Goal: Task Accomplishment & Management: Use online tool/utility

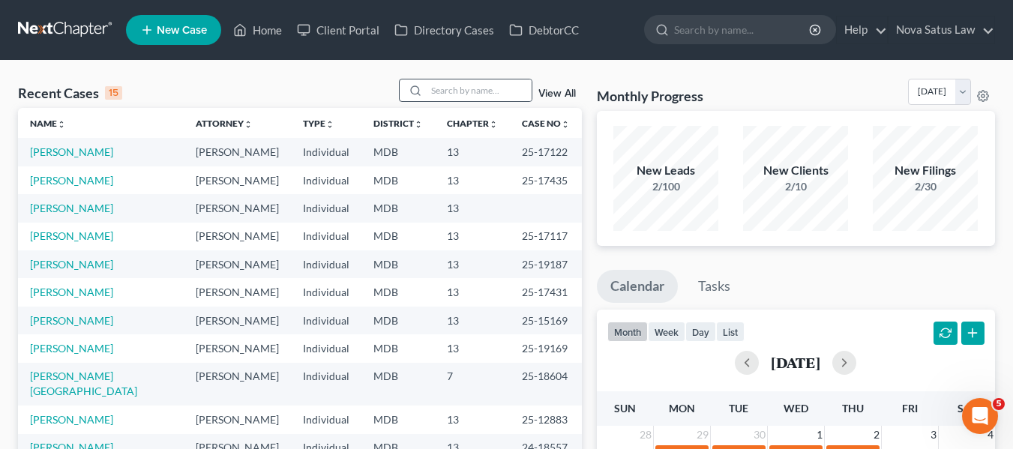
click at [449, 79] on div at bounding box center [466, 90] width 134 height 23
click at [449, 83] on input "search" at bounding box center [479, 91] width 105 height 22
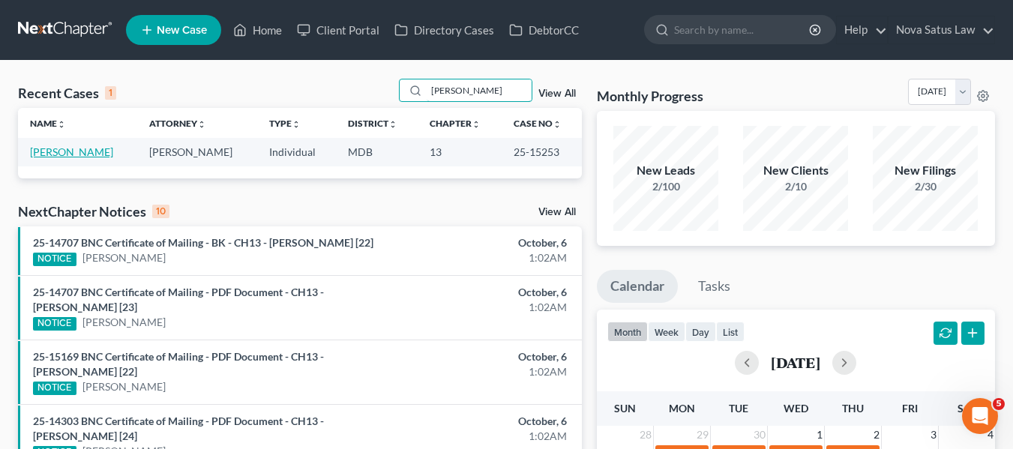
type input "[PERSON_NAME]"
click at [64, 152] on link "[PERSON_NAME]" at bounding box center [71, 152] width 83 height 13
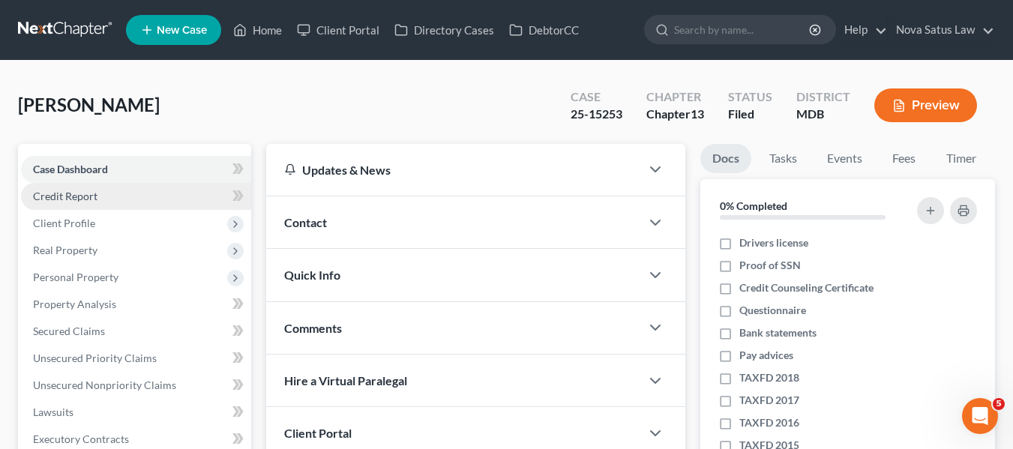
scroll to position [402, 0]
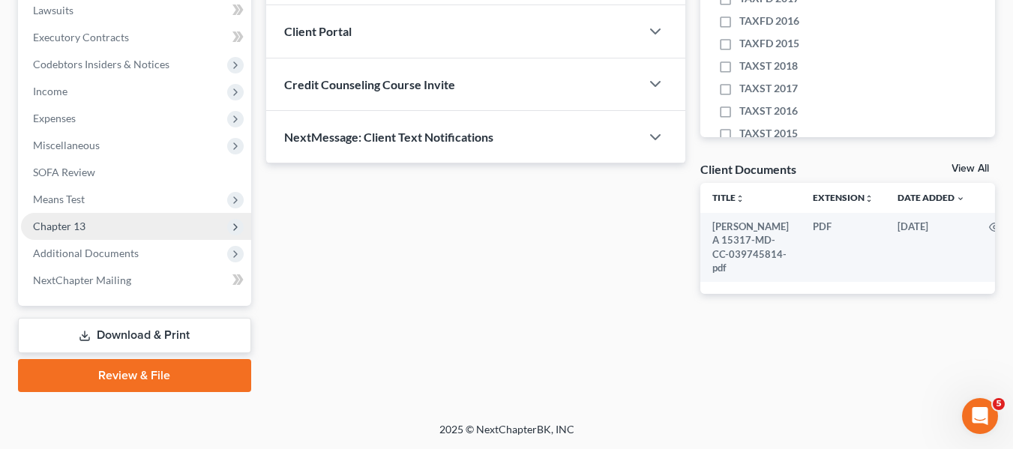
click at [85, 221] on span "Chapter 13" at bounding box center [59, 226] width 53 height 13
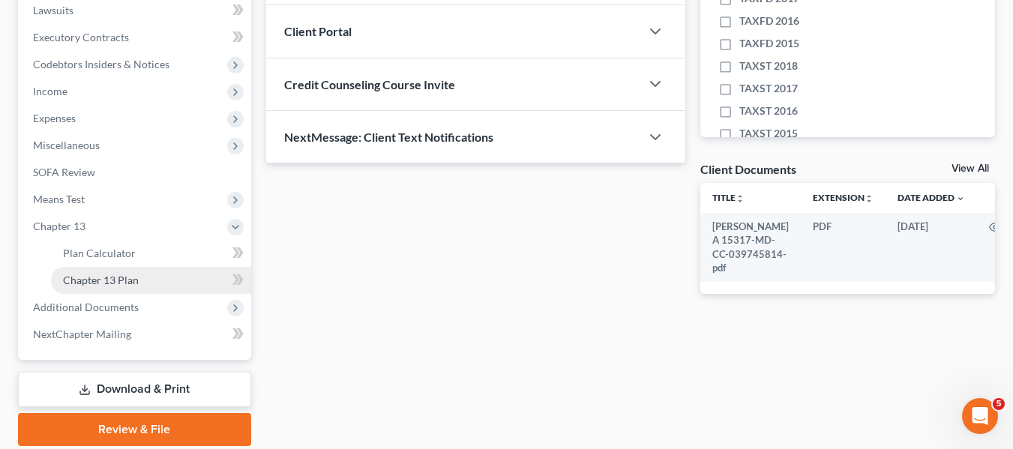
click at [95, 280] on span "Chapter 13 Plan" at bounding box center [101, 280] width 76 height 13
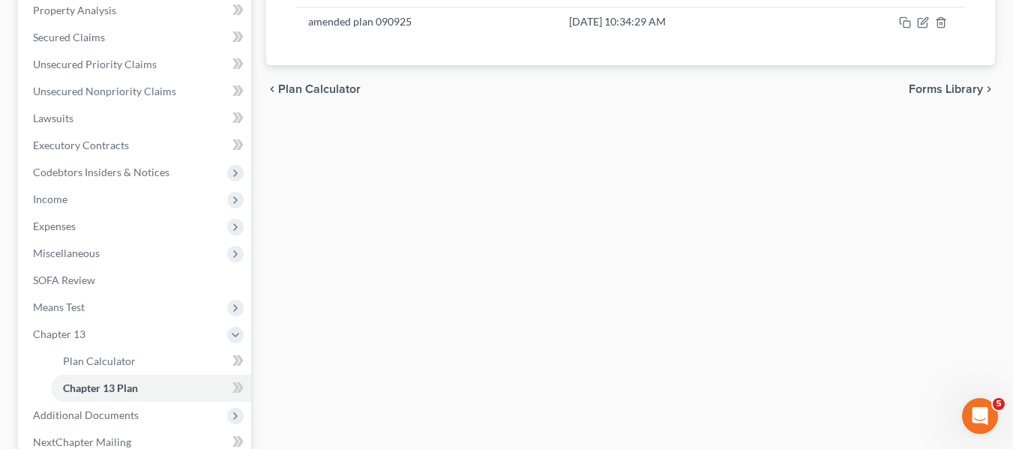
scroll to position [299, 0]
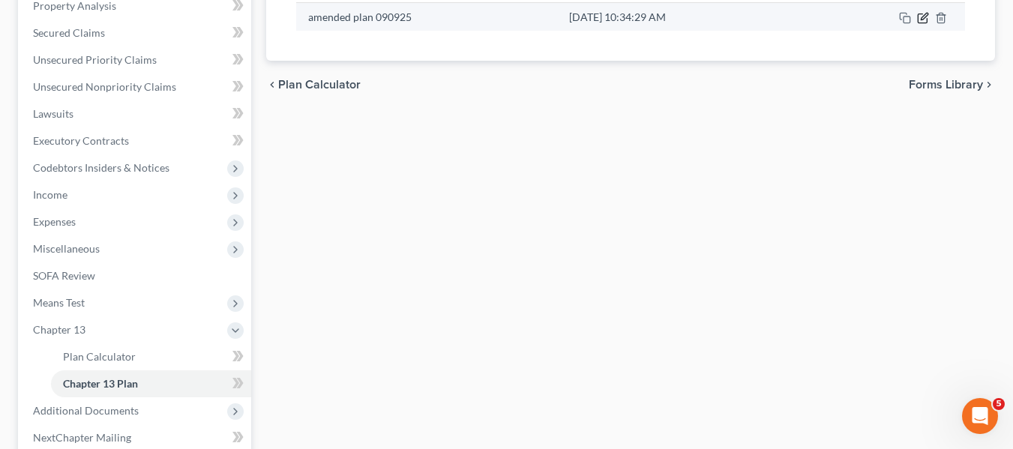
click at [920, 23] on icon "button" at bounding box center [923, 18] width 12 height 12
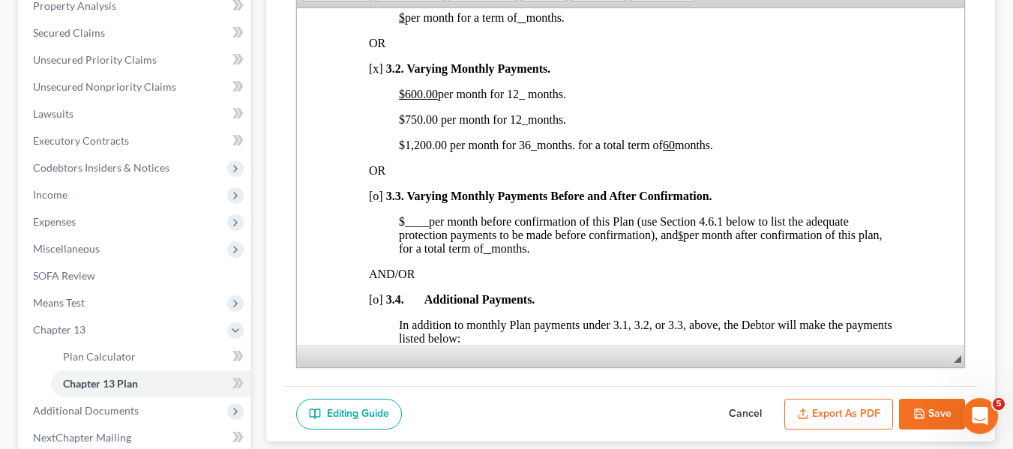
scroll to position [1166, 0]
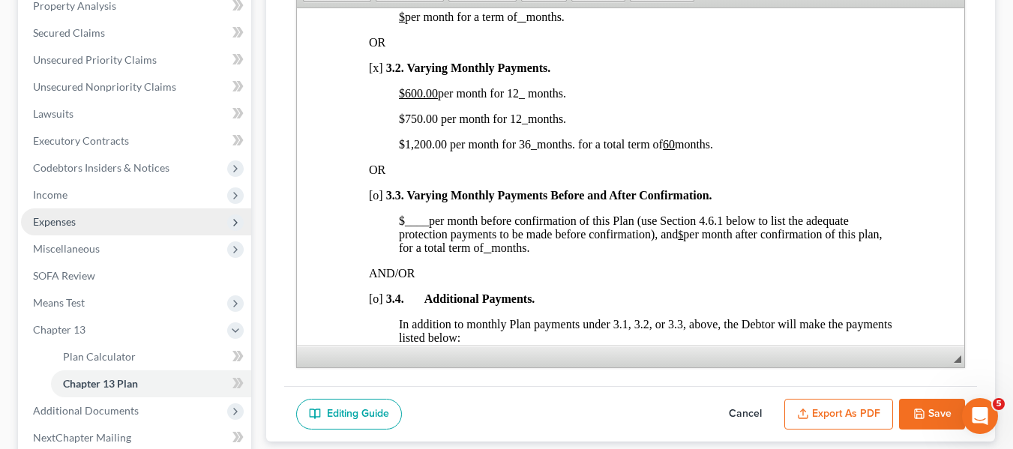
click at [90, 223] on span "Expenses" at bounding box center [136, 222] width 230 height 27
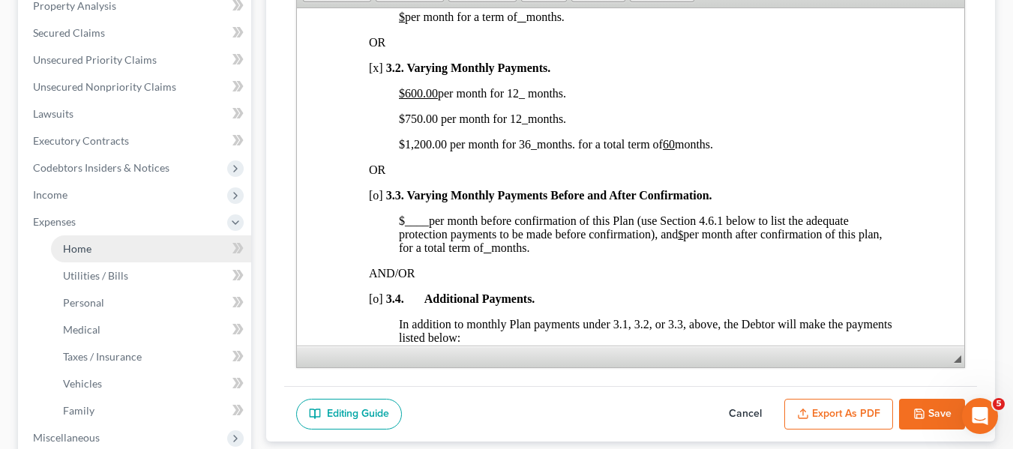
click at [96, 242] on link "Home" at bounding box center [151, 249] width 200 height 27
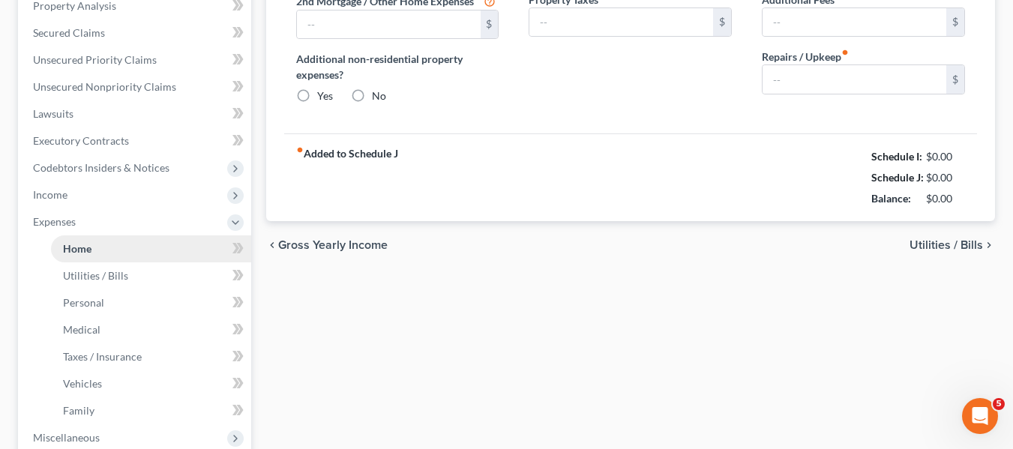
type input "2,230.00"
type input "0.00"
radio input "true"
type input "0.00"
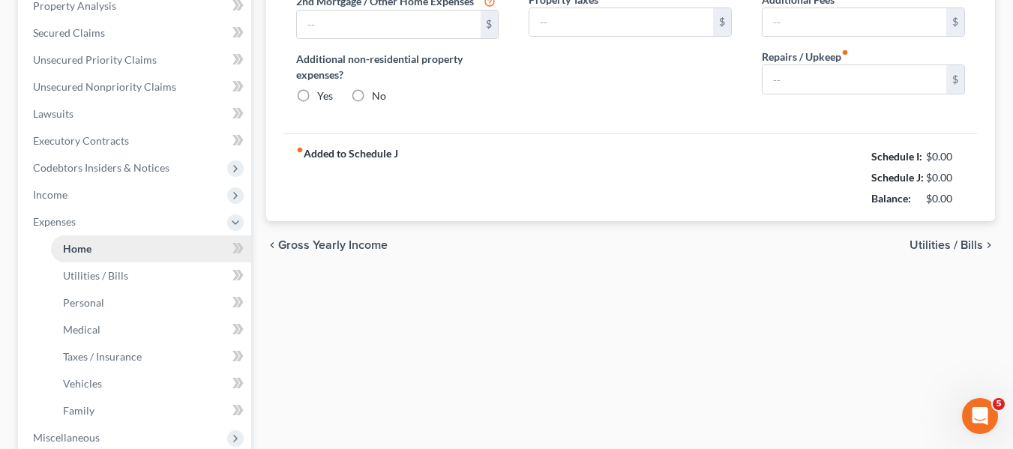
type input "0.00"
type input "150.00"
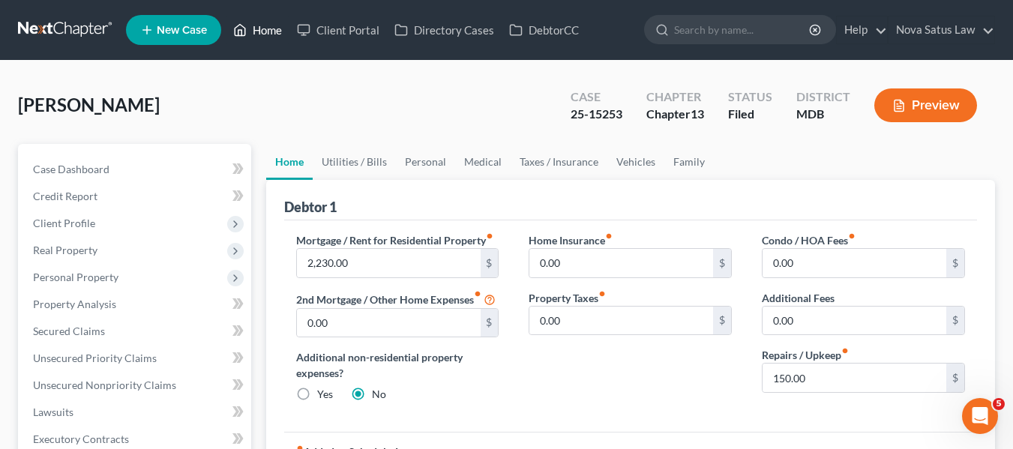
click at [254, 30] on link "Home" at bounding box center [258, 30] width 64 height 27
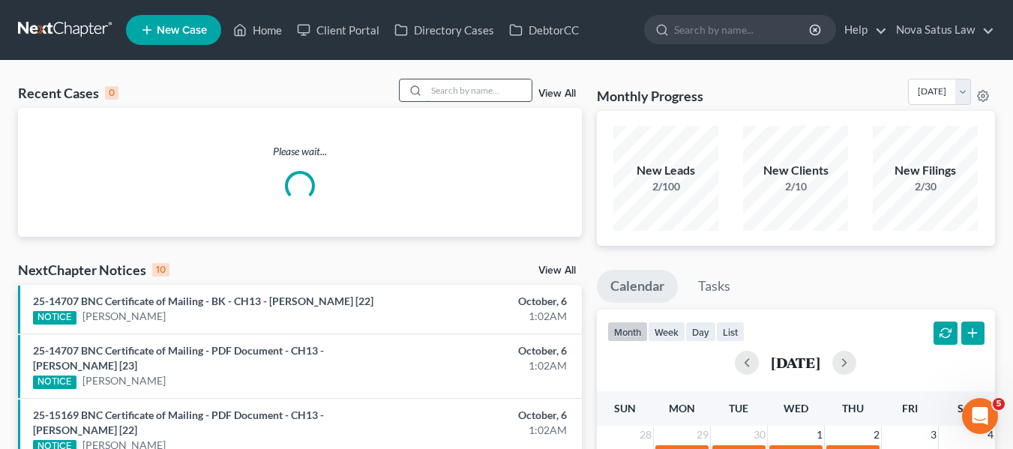
click at [473, 89] on input "search" at bounding box center [479, 91] width 105 height 22
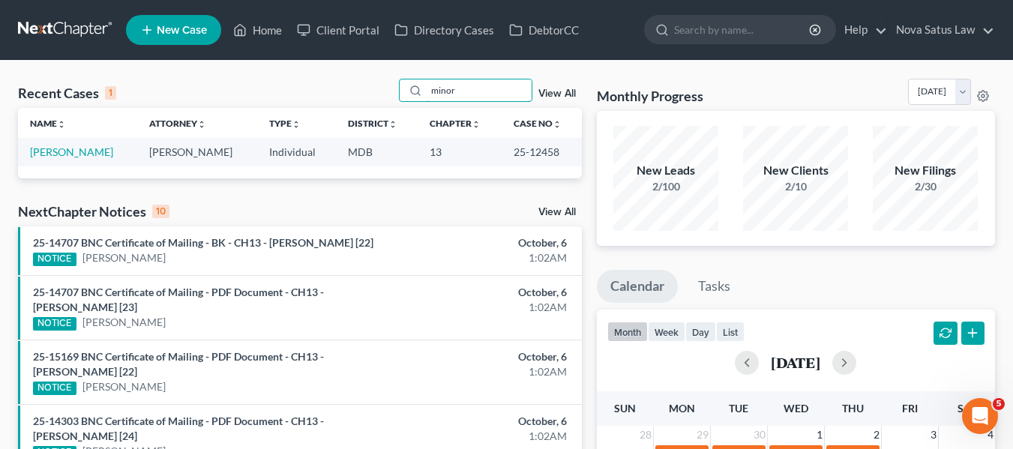
type input "minor"
click at [41, 152] on link "[PERSON_NAME]" at bounding box center [71, 152] width 83 height 13
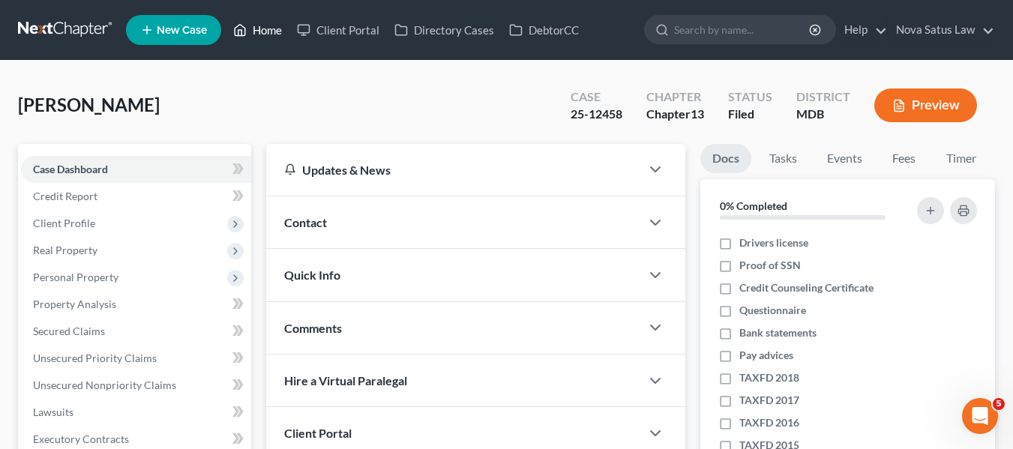
click at [267, 30] on link "Home" at bounding box center [258, 30] width 64 height 27
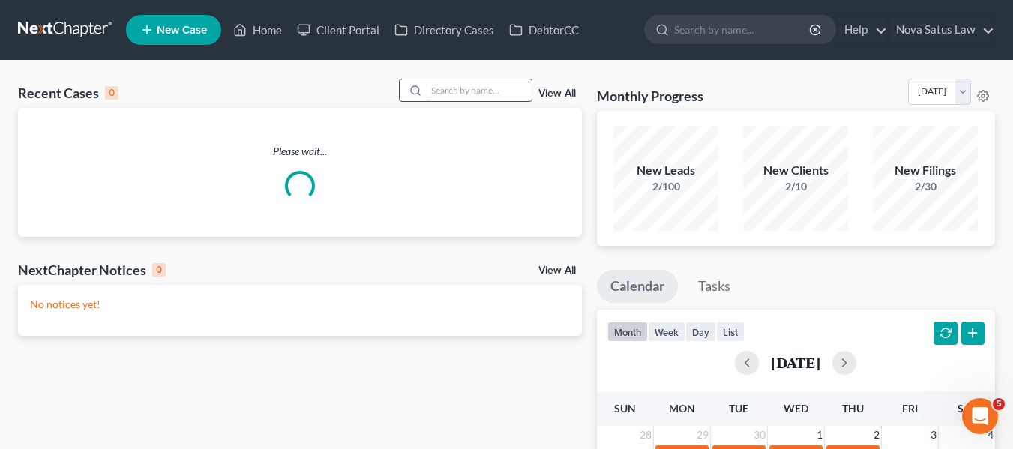
click at [497, 92] on input "search" at bounding box center [479, 91] width 105 height 22
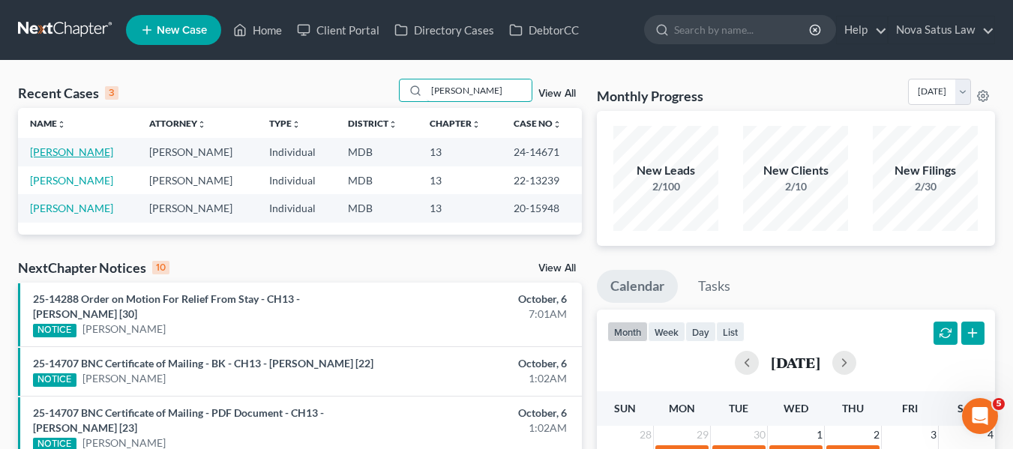
type input "[PERSON_NAME]"
click at [38, 149] on link "[PERSON_NAME]" at bounding box center [71, 152] width 83 height 13
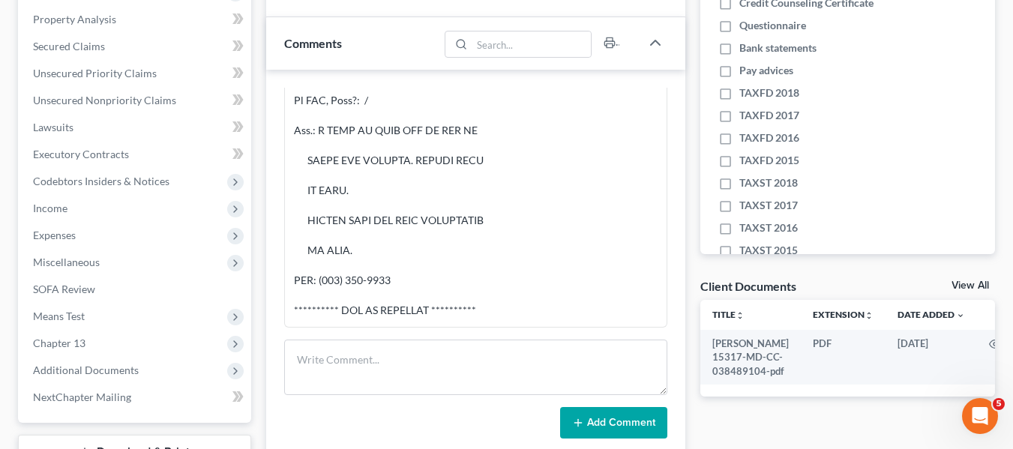
scroll to position [281, 0]
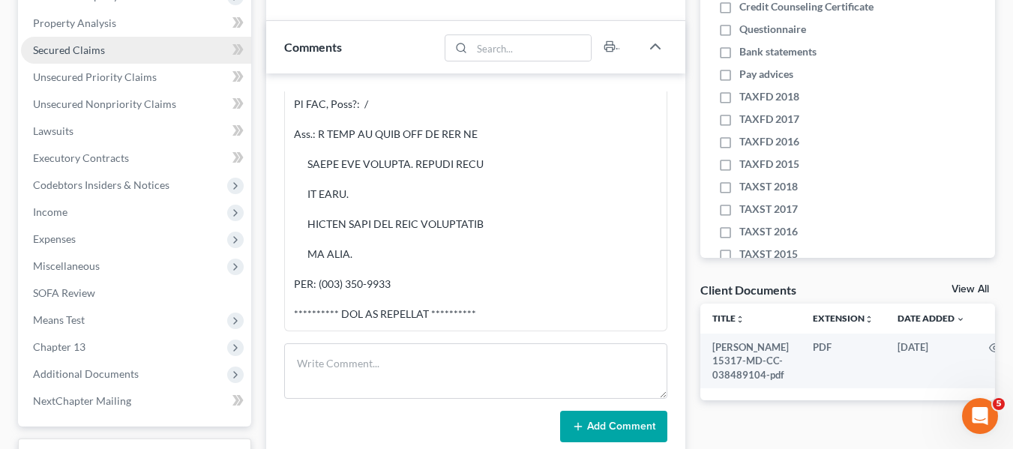
click at [93, 57] on link "Secured Claims" at bounding box center [136, 50] width 230 height 27
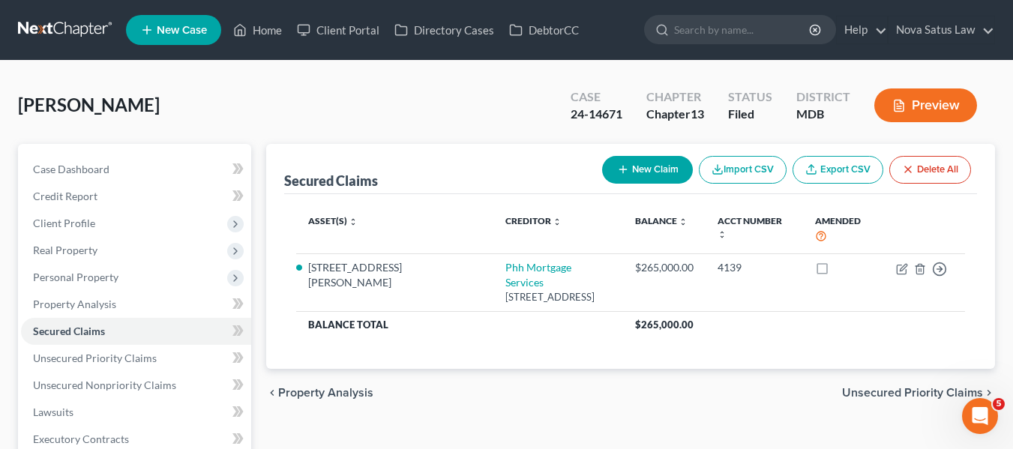
click at [622, 173] on icon "button" at bounding box center [623, 170] width 12 height 12
select select "0"
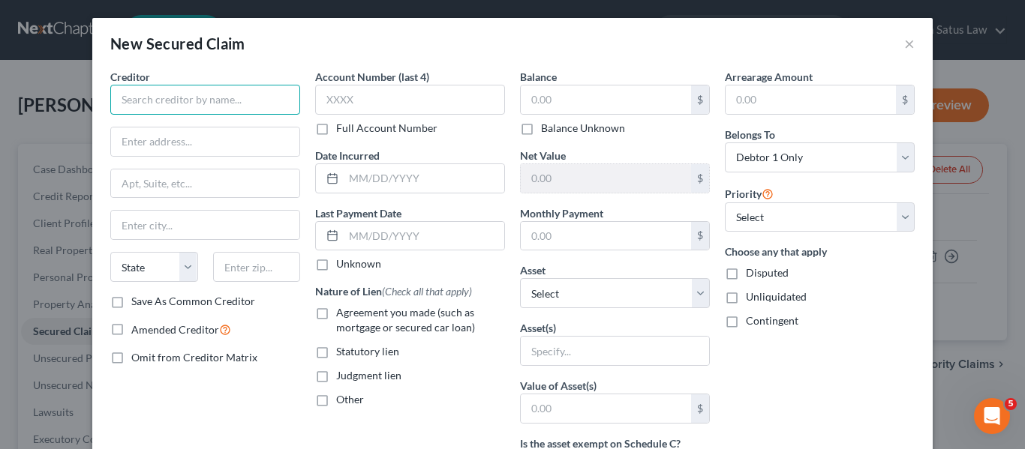
click at [167, 102] on input "text" at bounding box center [205, 100] width 190 height 30
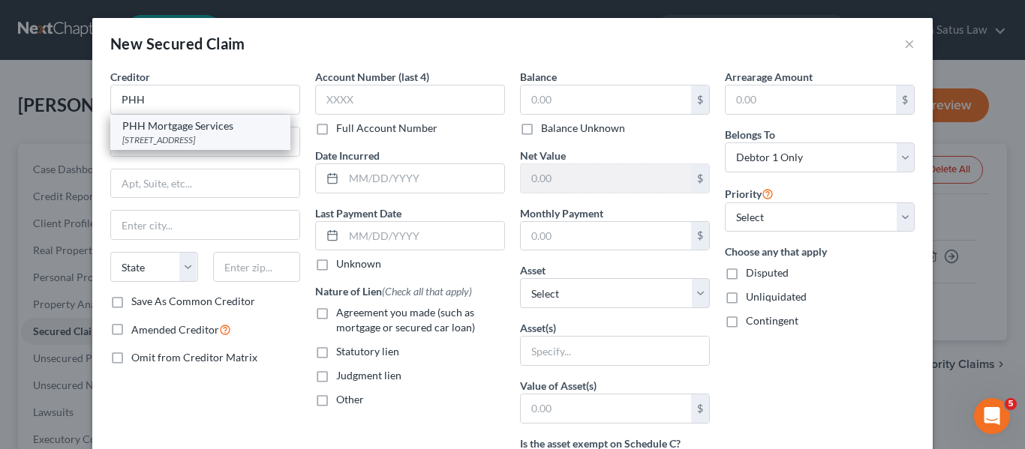
click at [182, 140] on div "[STREET_ADDRESS]" at bounding box center [200, 140] width 156 height 13
type input "PHH Mortgage Services"
type input "[STREET_ADDRESS]"
type input "[GEOGRAPHIC_DATA]"
select select "33"
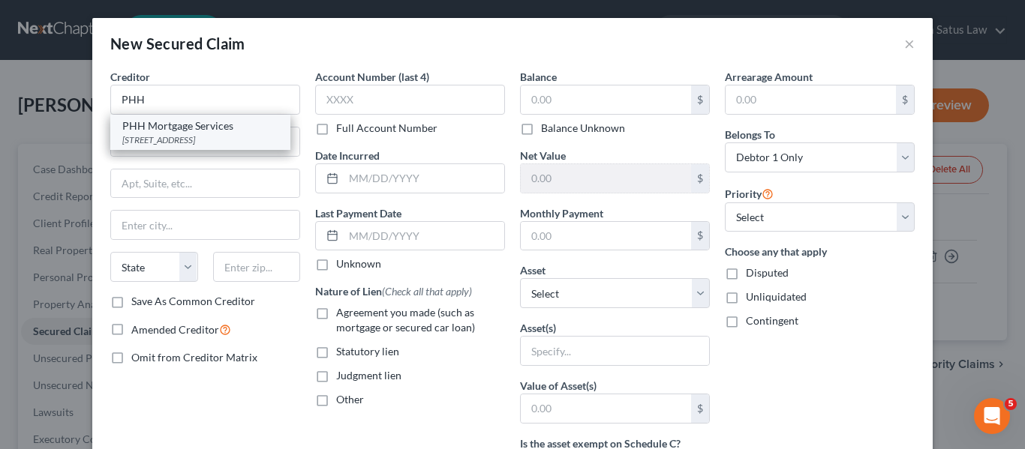
type input "08054"
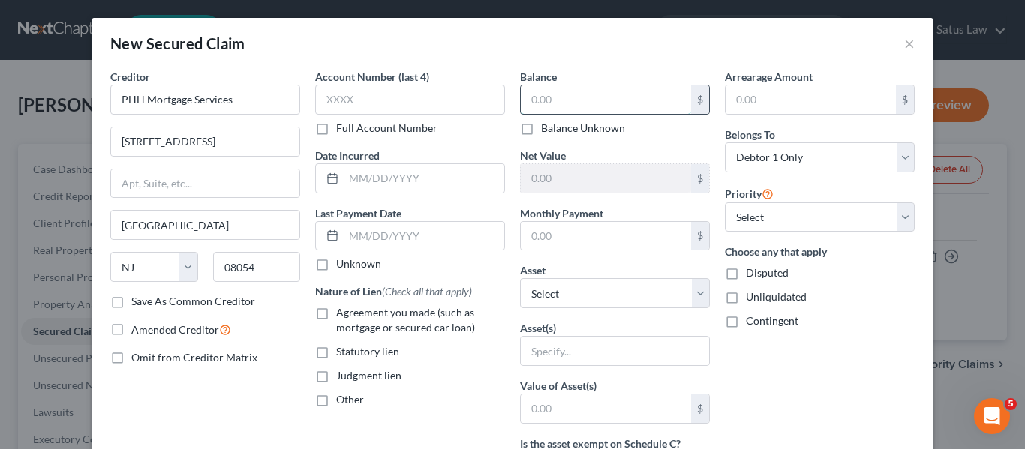
click at [545, 101] on input "text" at bounding box center [606, 100] width 170 height 29
type input "19,490.80"
click at [641, 92] on input "19,490.80" at bounding box center [606, 100] width 170 height 29
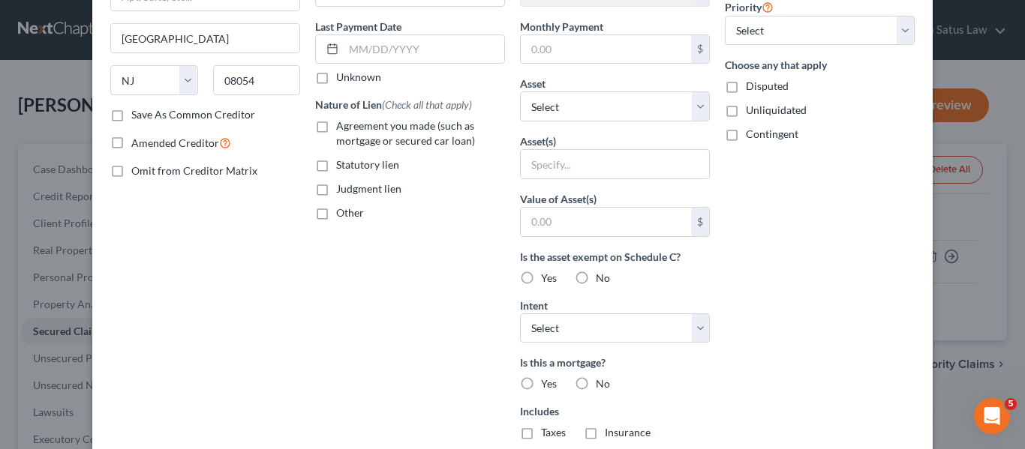
scroll to position [383, 0]
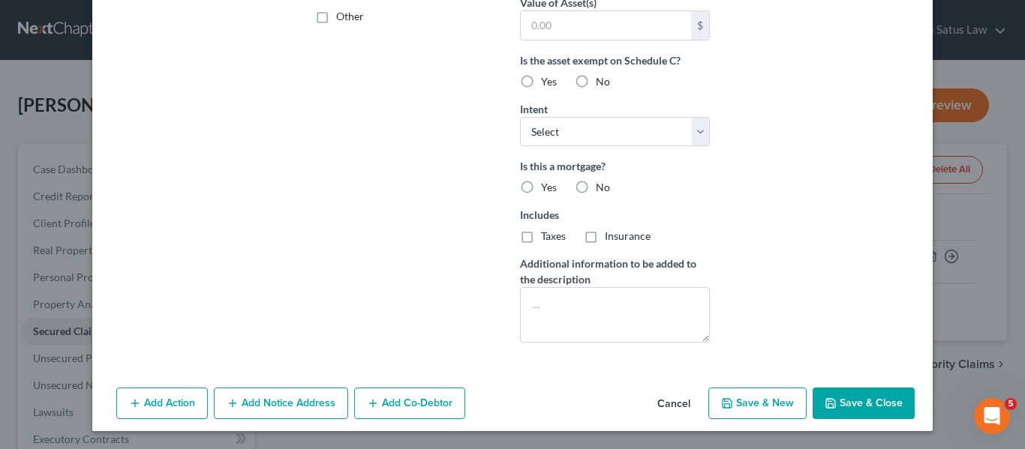
click at [835, 413] on button "Save & Close" at bounding box center [863, 404] width 102 height 32
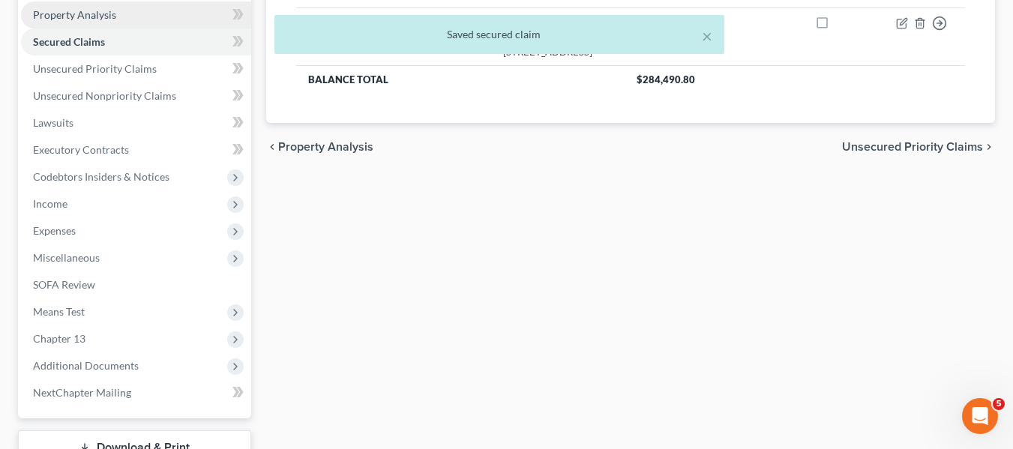
scroll to position [290, 0]
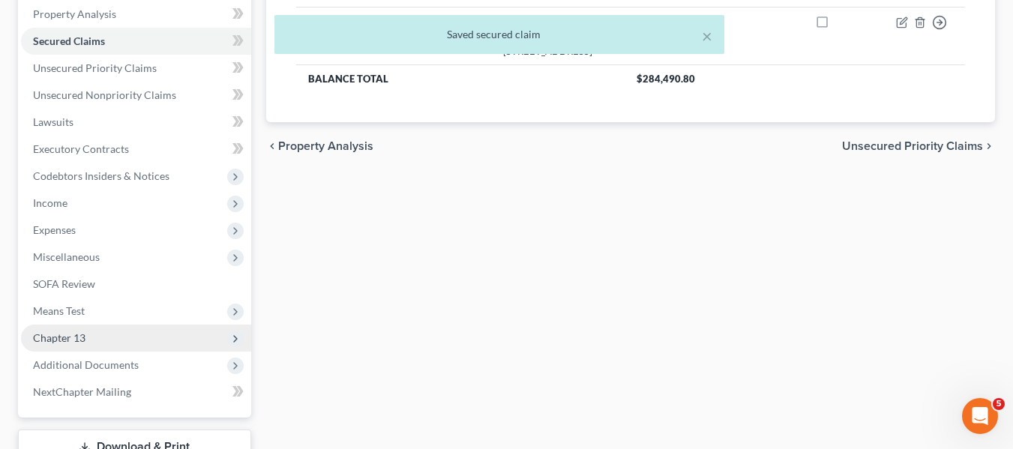
click at [84, 335] on span "Chapter 13" at bounding box center [59, 338] width 53 height 13
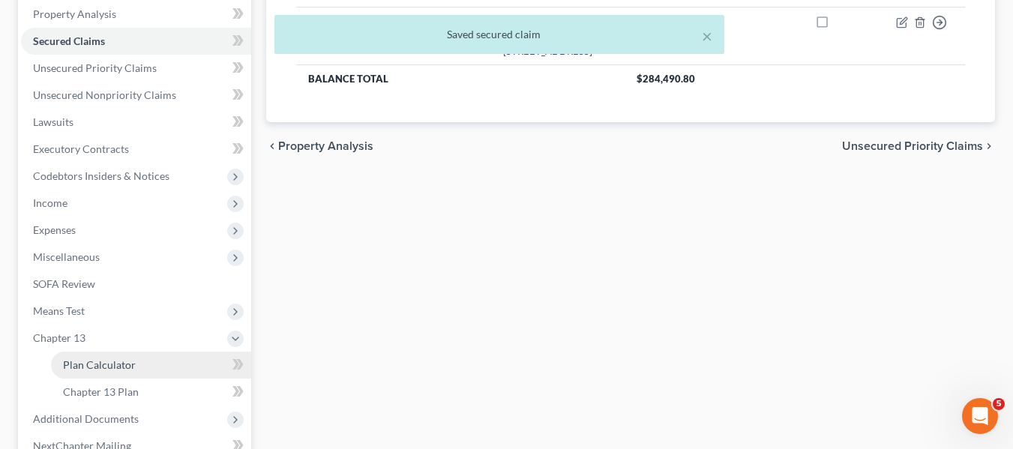
click at [96, 359] on span "Plan Calculator" at bounding box center [99, 365] width 73 height 13
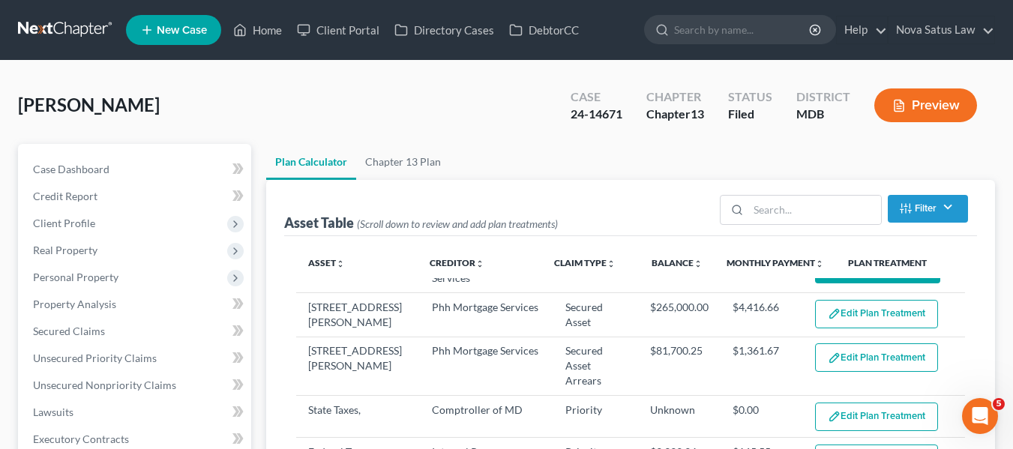
select select "59"
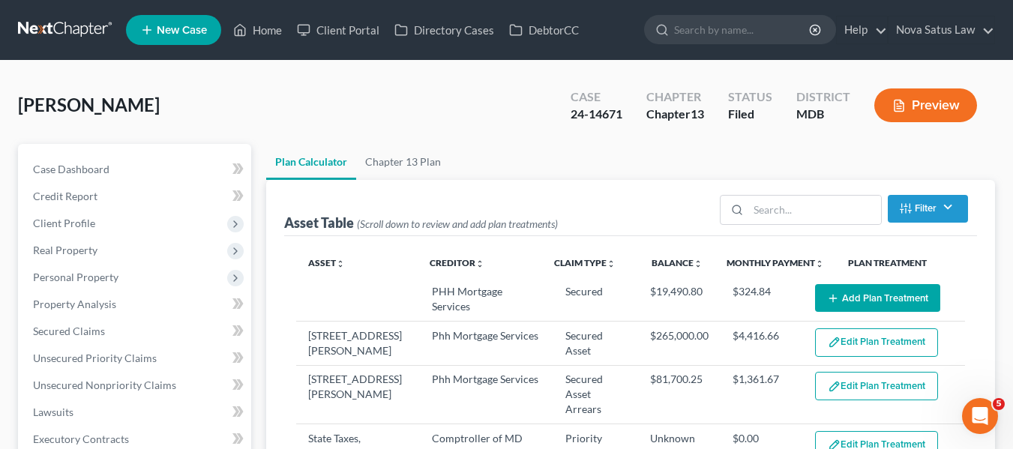
click at [830, 294] on button "Add Plan Treatment" at bounding box center [877, 298] width 125 height 28
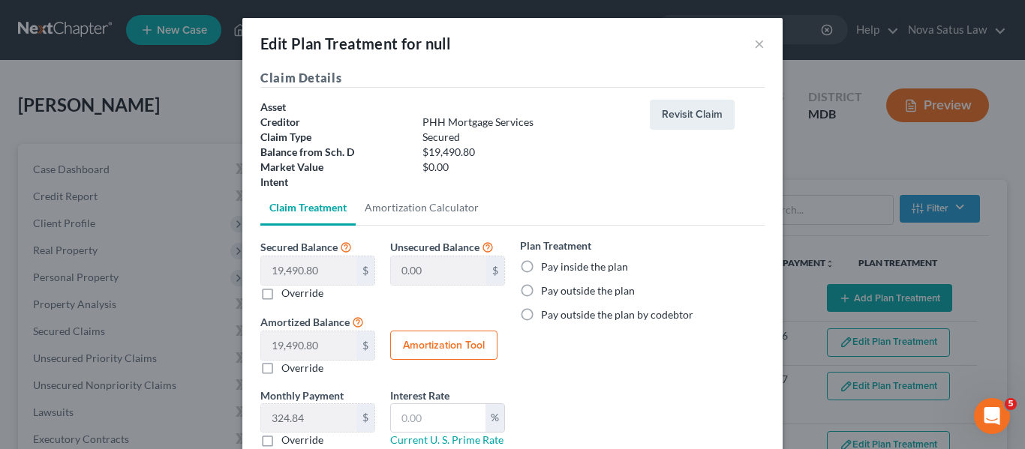
click at [541, 269] on label "Pay inside the plan" at bounding box center [584, 267] width 87 height 15
click at [547, 269] on input "Pay inside the plan" at bounding box center [552, 265] width 10 height 10
radio input "true"
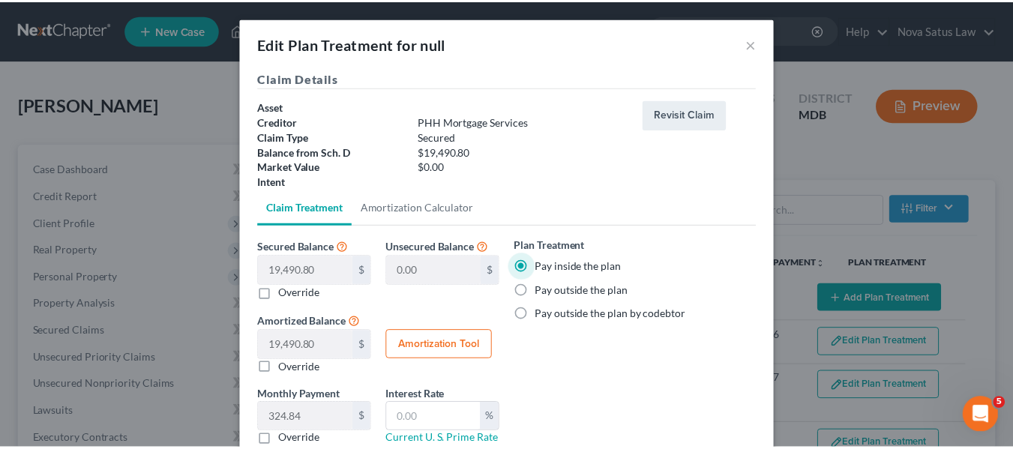
scroll to position [105, 0]
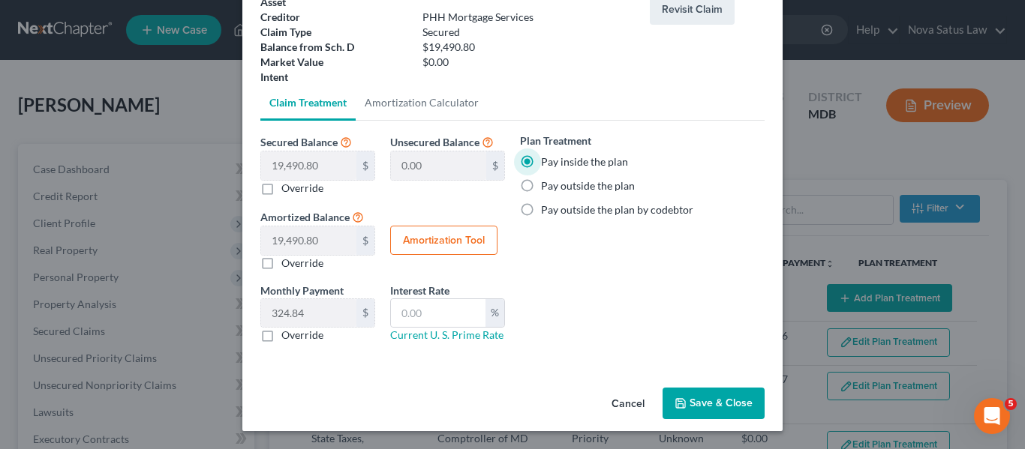
click at [679, 401] on icon "button" at bounding box center [680, 403] width 9 height 9
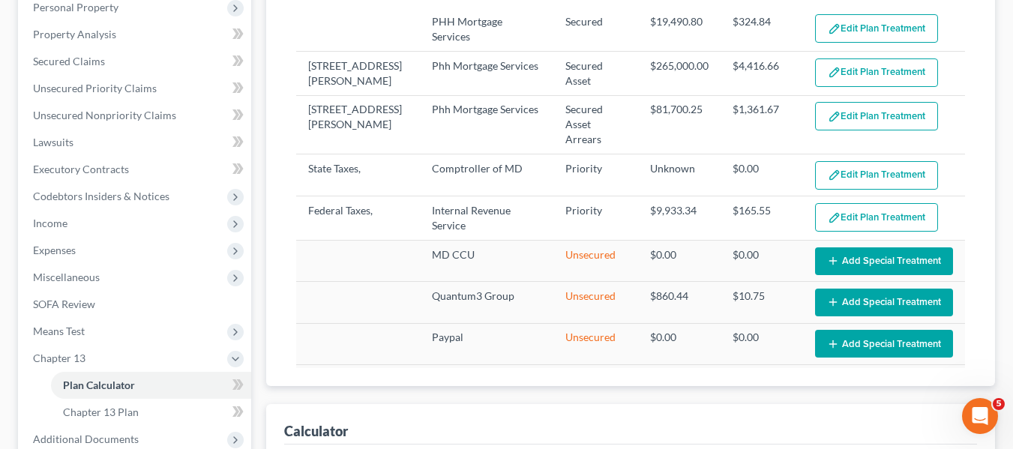
select select "59"
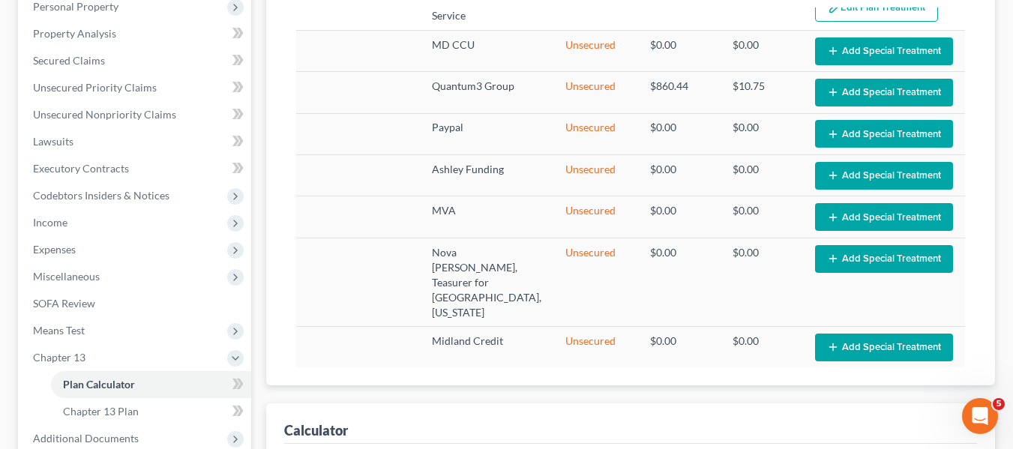
scroll to position [0, 0]
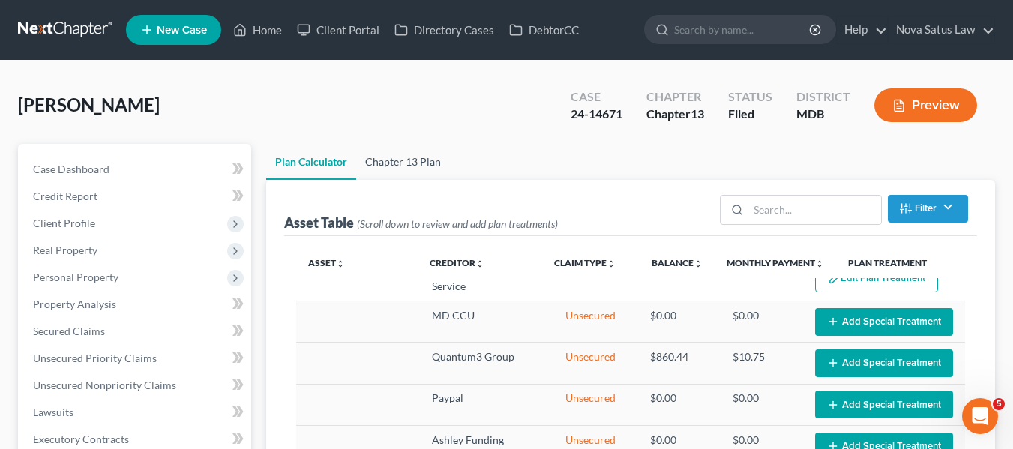
click at [408, 158] on link "Chapter 13 Plan" at bounding box center [403, 162] width 94 height 36
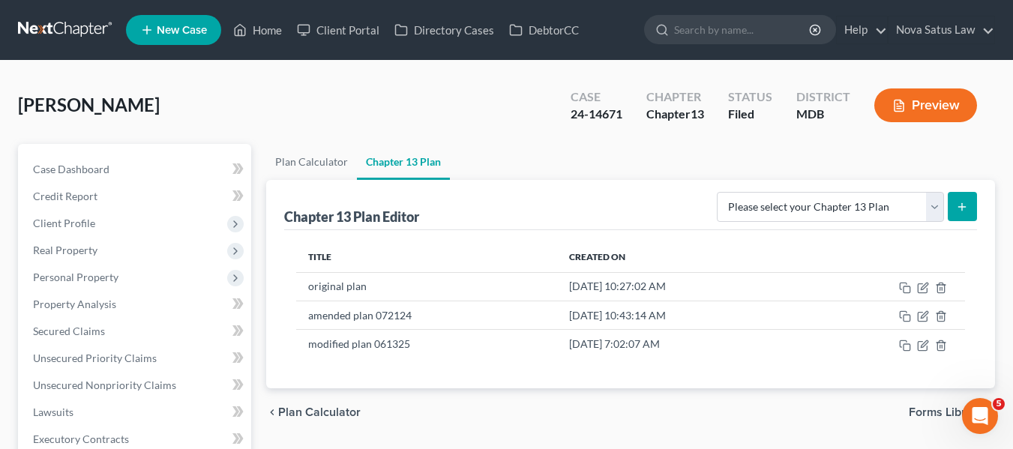
scroll to position [218, 0]
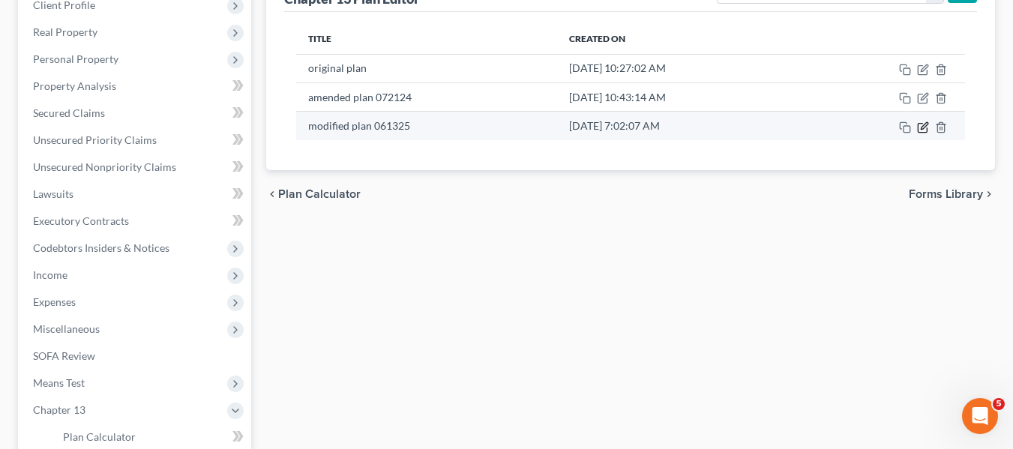
click at [926, 126] on icon "button" at bounding box center [924, 125] width 7 height 7
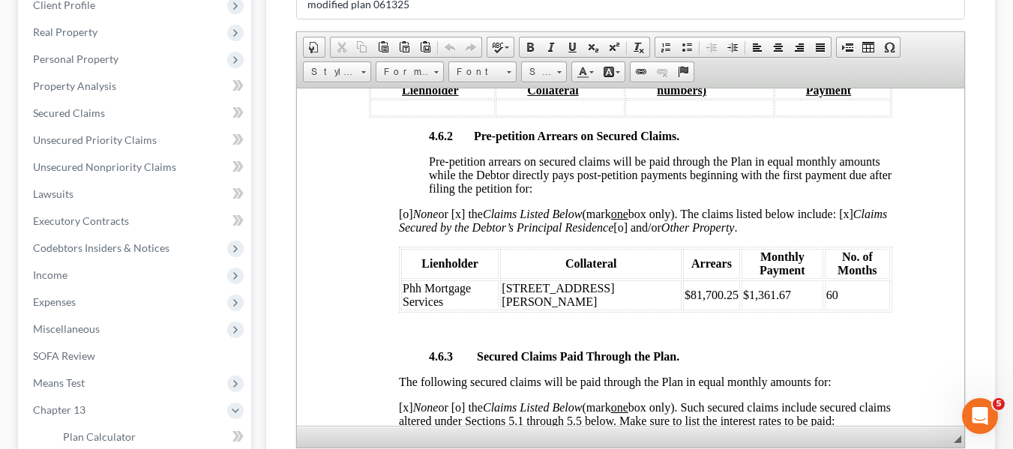
scroll to position [2670, 0]
click at [689, 233] on span "[o] None or [x] the Claims Listed Below (mark one box only). The claims listed …" at bounding box center [642, 219] width 488 height 26
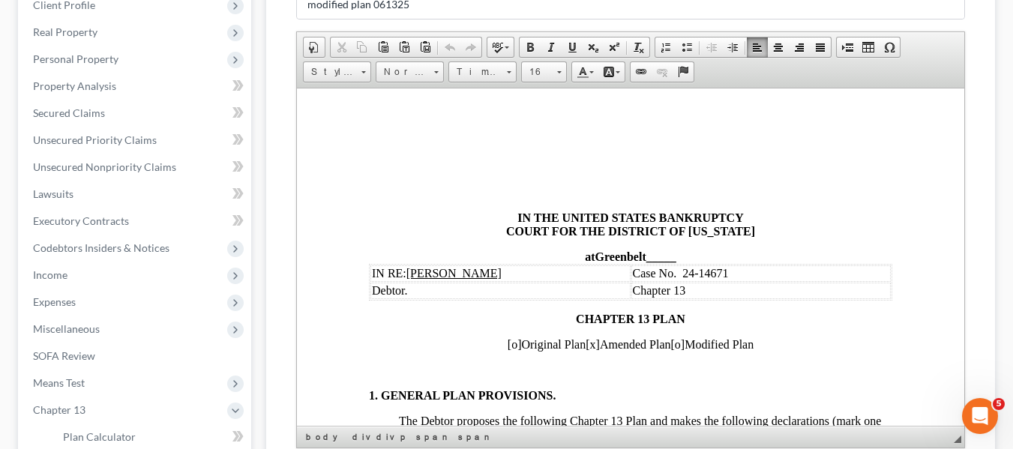
scroll to position [0, 0]
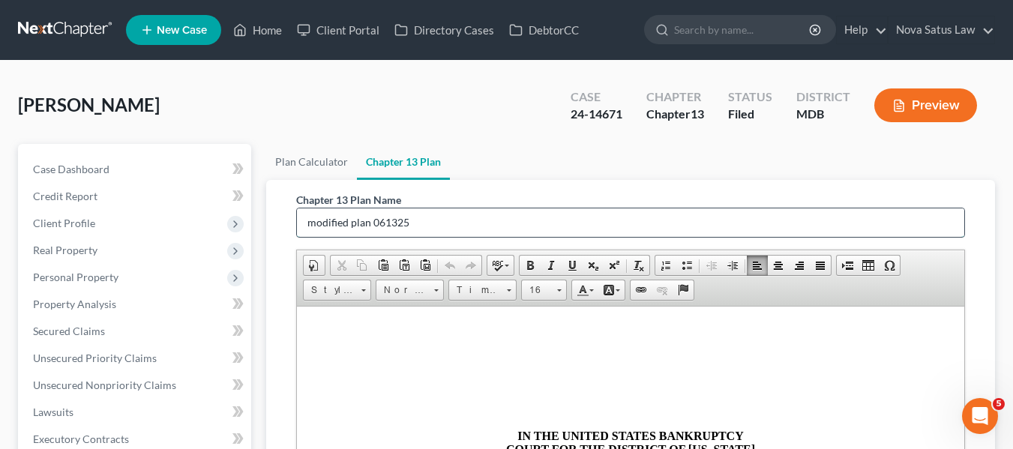
click at [457, 216] on input "modified plan 061325" at bounding box center [631, 223] width 668 height 29
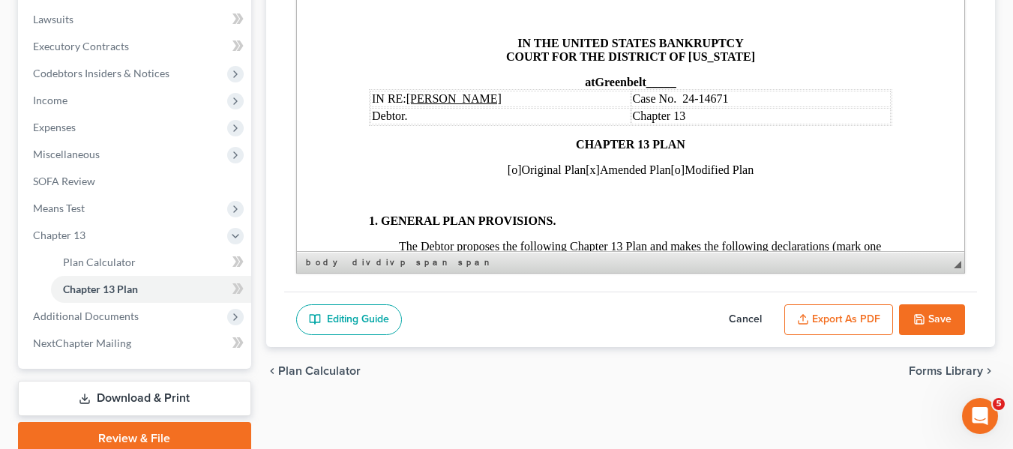
type input "modified plan 100625"
click at [585, 171] on span "[x]" at bounding box center [592, 170] width 14 height 13
click at [680, 169] on span "[o]" at bounding box center [678, 170] width 14 height 13
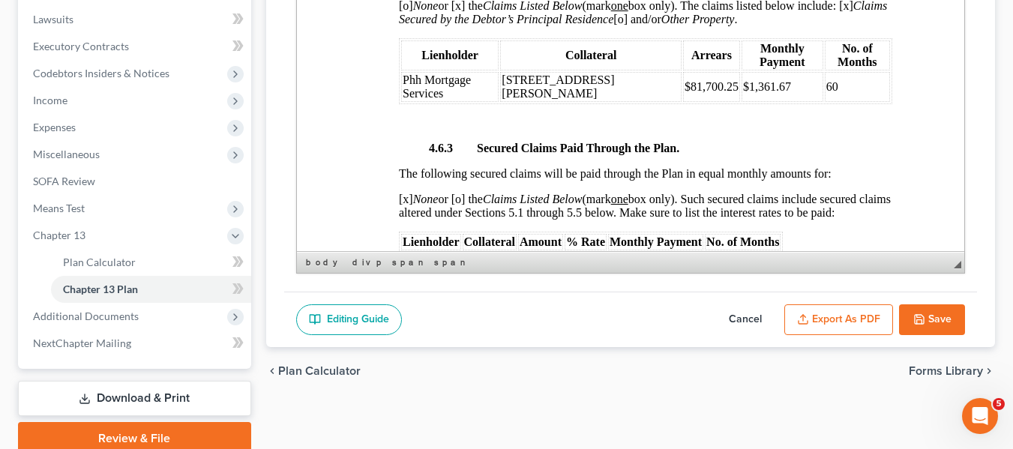
scroll to position [2704, 0]
click at [833, 87] on td "60" at bounding box center [856, 86] width 65 height 30
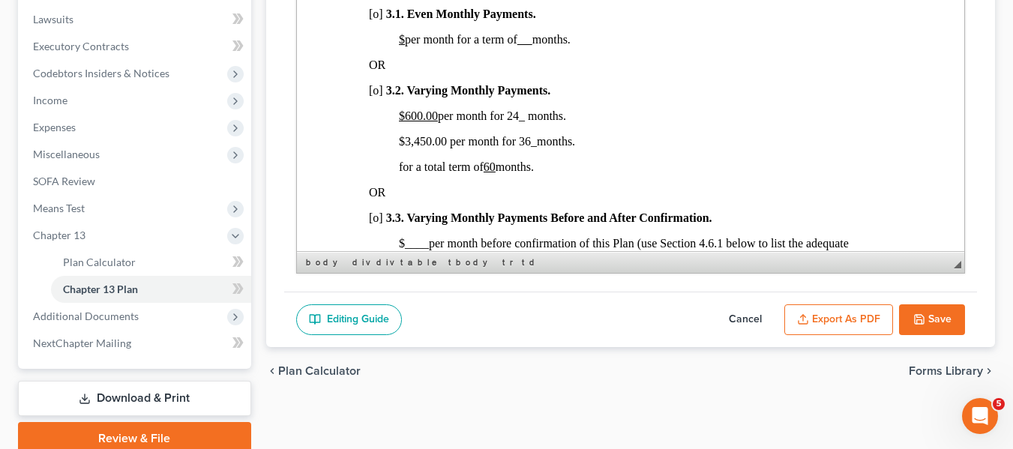
scroll to position [1051, 0]
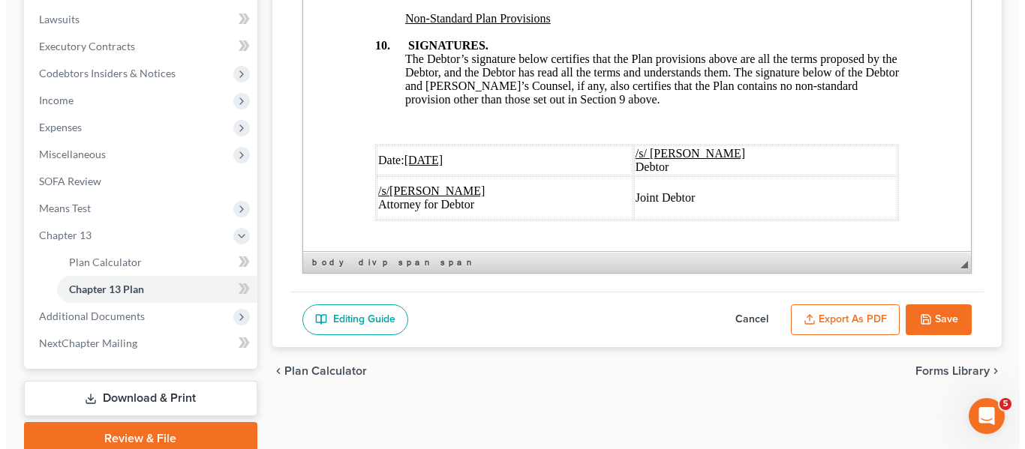
scroll to position [5838, 0]
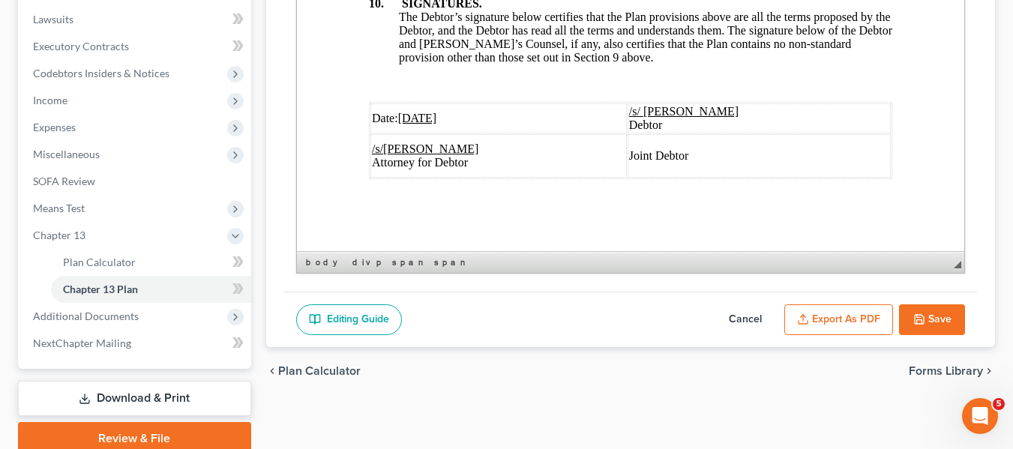
click at [403, 112] on u "[DATE]" at bounding box center [417, 118] width 39 height 13
click at [821, 313] on button "Export as PDF" at bounding box center [839, 321] width 109 height 32
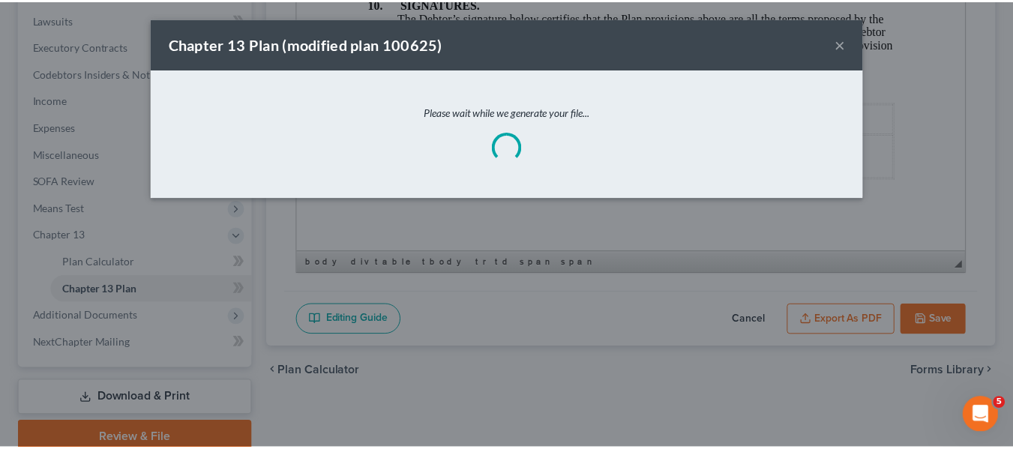
scroll to position [5784, 0]
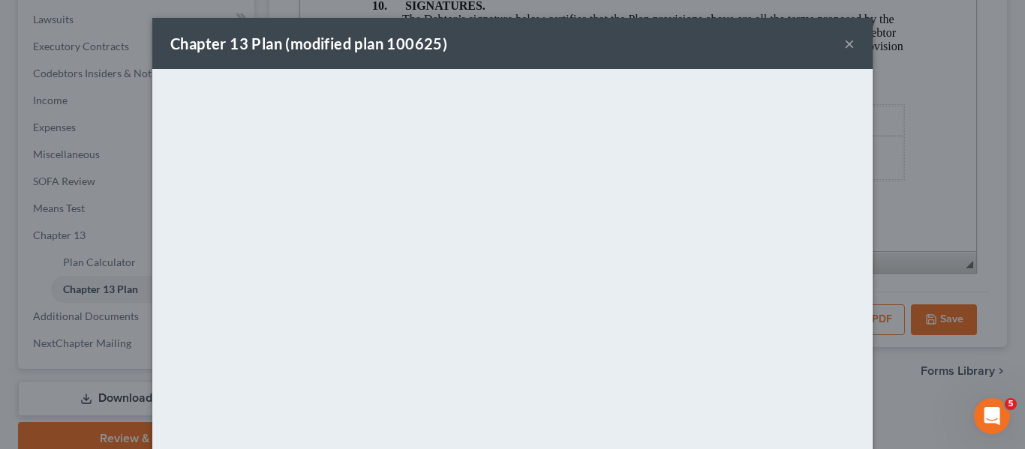
click at [729, 38] on div "Chapter 13 Plan (modified plan 100625) ×" at bounding box center [512, 43] width 720 height 51
click at [844, 46] on button "×" at bounding box center [849, 44] width 11 height 18
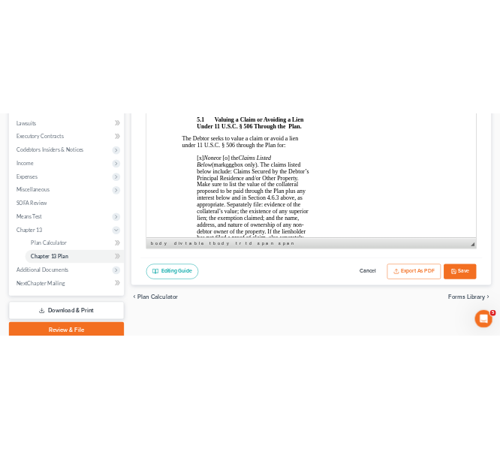
scroll to position [8957, 0]
